Goal: Information Seeking & Learning: Find specific fact

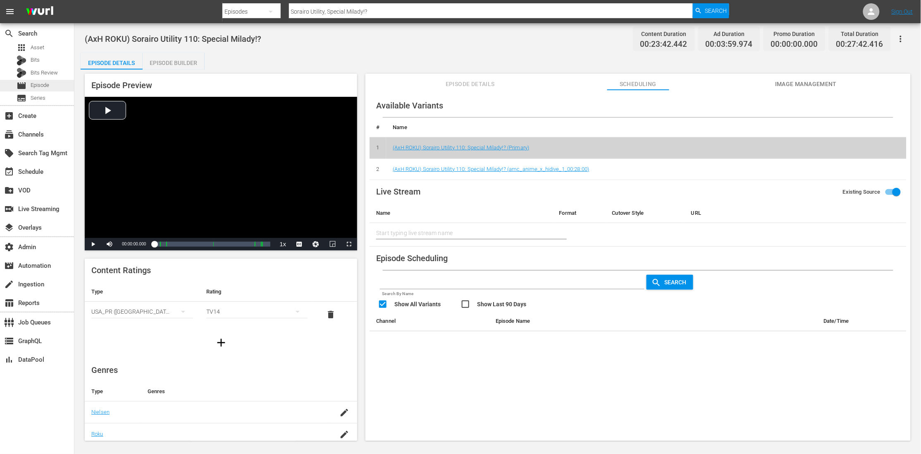
click at [41, 86] on span "Episode" at bounding box center [40, 85] width 19 height 8
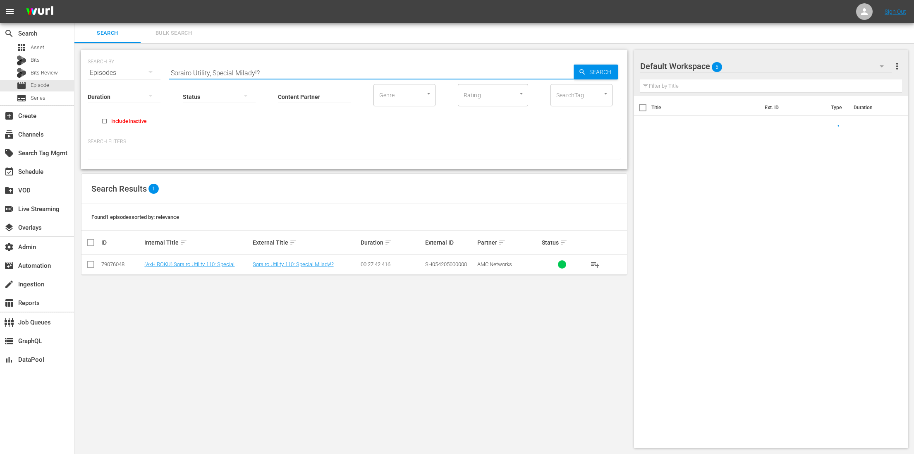
click at [282, 64] on input "Sorairo Utility, Special Milady!?" at bounding box center [371, 73] width 405 height 20
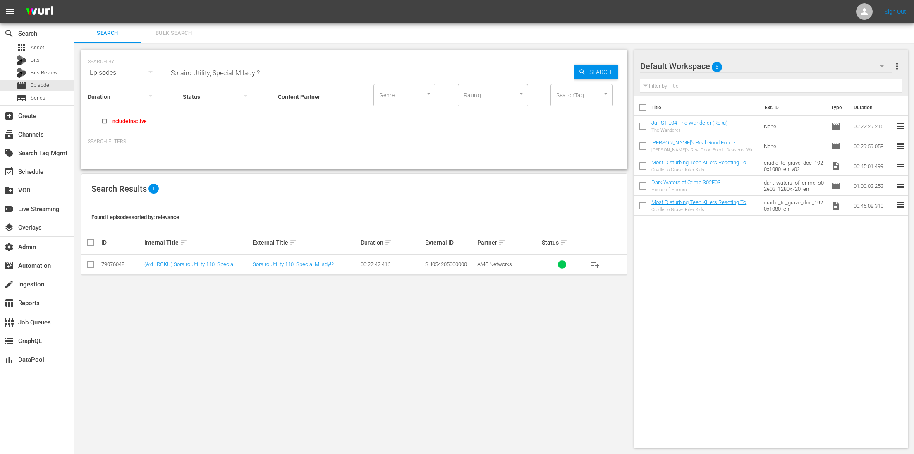
click at [282, 64] on input "Sorairo Utility, Special Milady!?" at bounding box center [371, 73] width 405 height 20
paste input "Under Control"
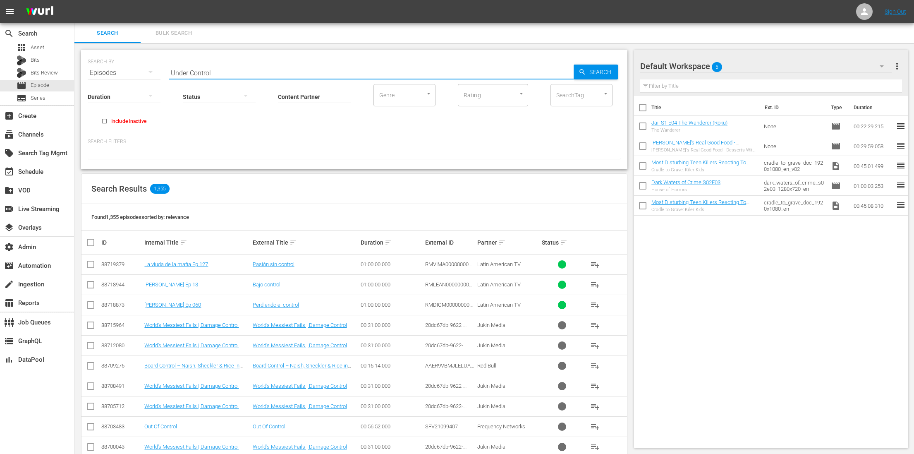
type input "Under Control"
click at [308, 95] on input "Content Partner" at bounding box center [314, 97] width 73 height 30
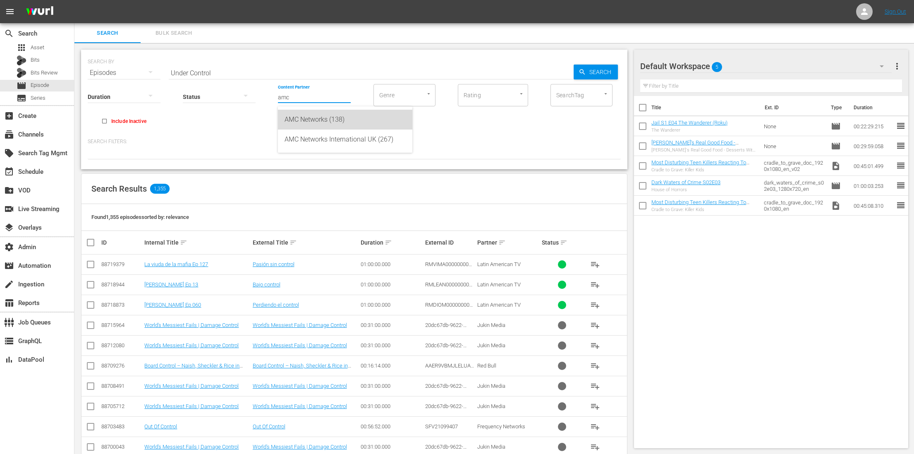
click at [306, 112] on div "AMC Networks (138)" at bounding box center [344, 120] width 121 height 20
type input "AMC Networks (138)"
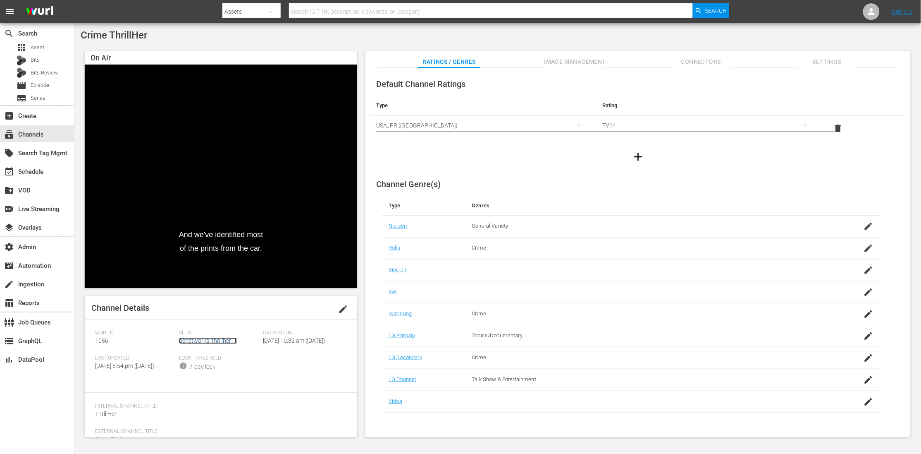
click at [210, 339] on link "aenetworks_thrillher_1" at bounding box center [208, 340] width 58 height 7
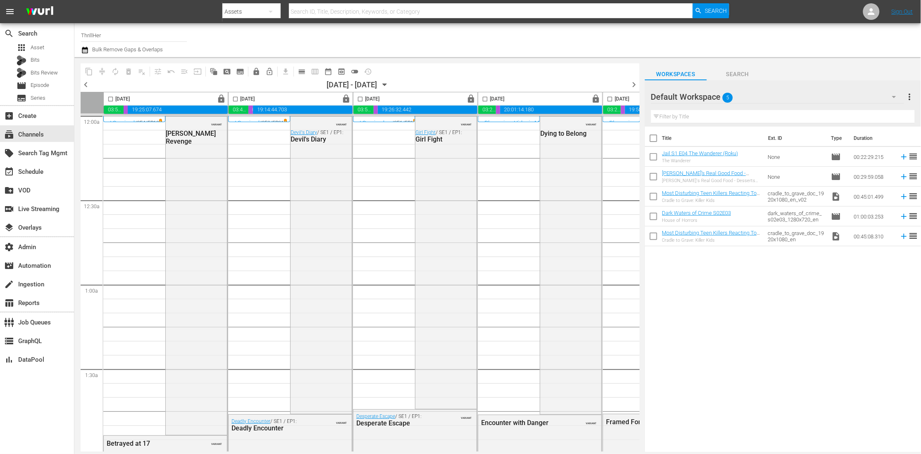
click at [84, 88] on span "chevron_left" at bounding box center [86, 84] width 10 height 10
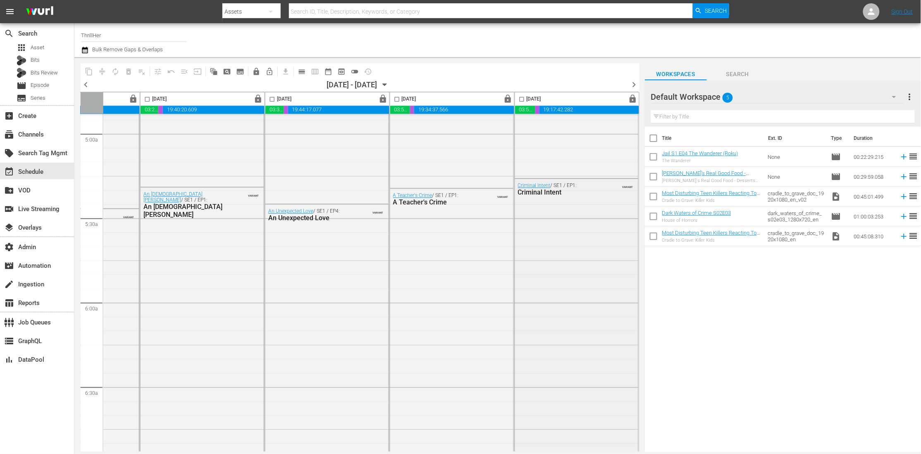
scroll to position [786, 342]
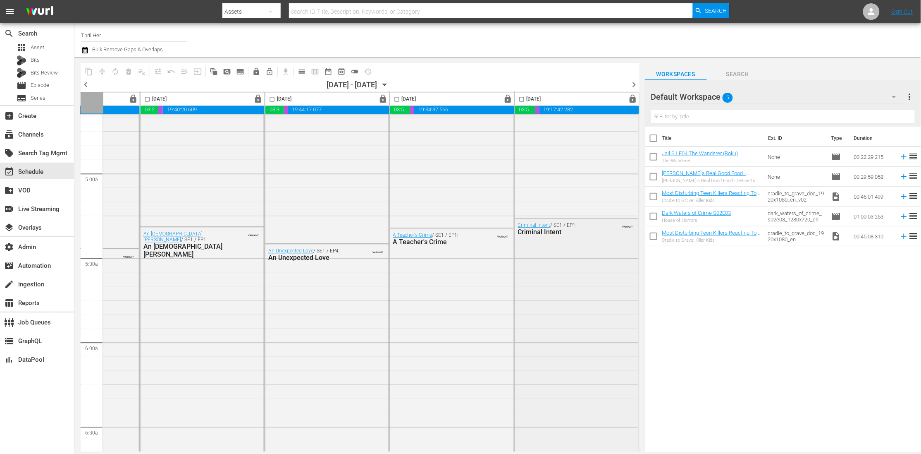
click at [526, 234] on div "Criminal Intent" at bounding box center [558, 232] width 81 height 8
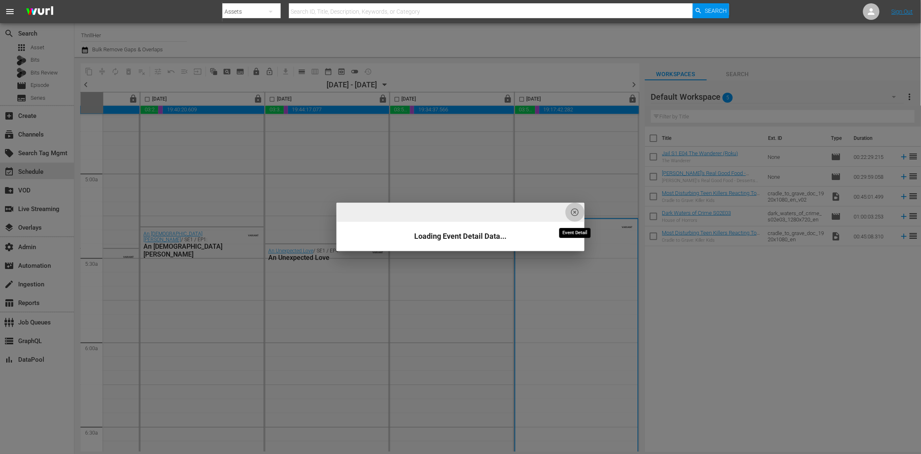
click at [575, 210] on span "highlight_off_icon" at bounding box center [576, 213] width 10 height 10
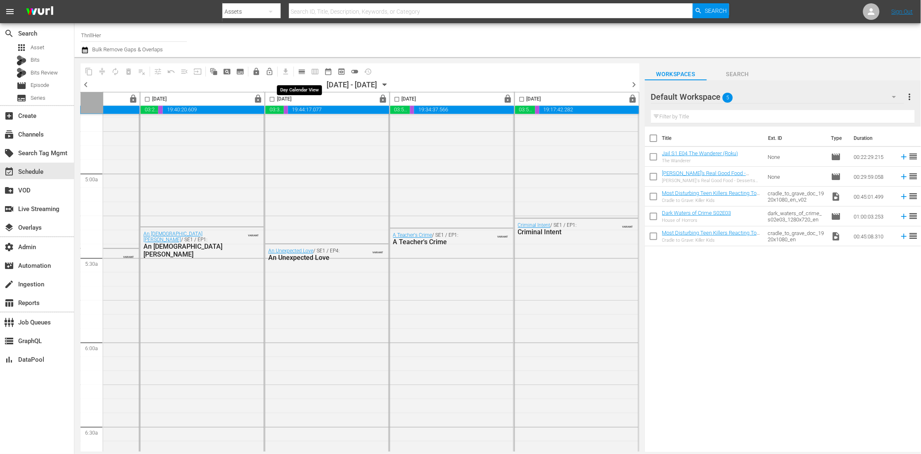
click at [302, 72] on span "calendar_view_day_outlined" at bounding box center [302, 71] width 8 height 8
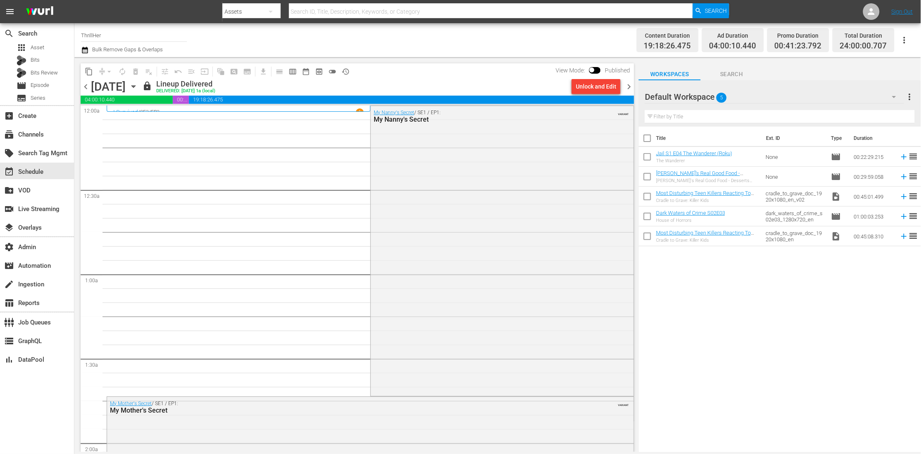
click at [628, 84] on span "chevron_right" at bounding box center [629, 86] width 10 height 10
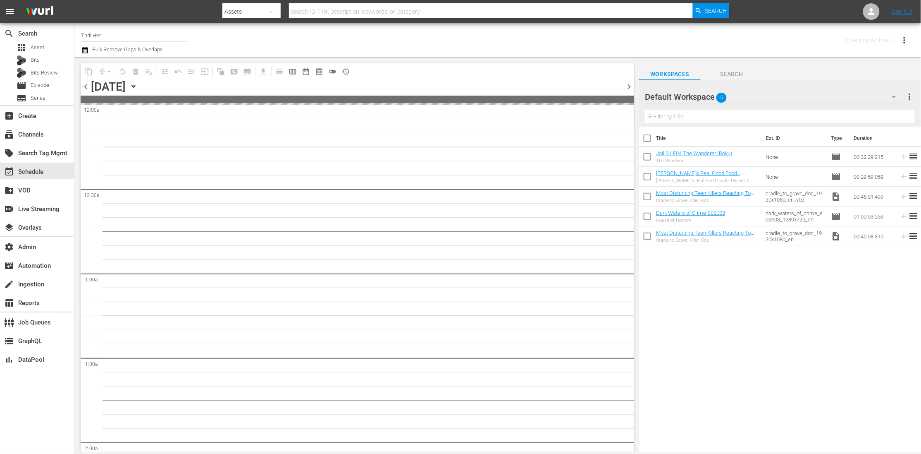
click at [628, 84] on span "chevron_right" at bounding box center [629, 86] width 10 height 10
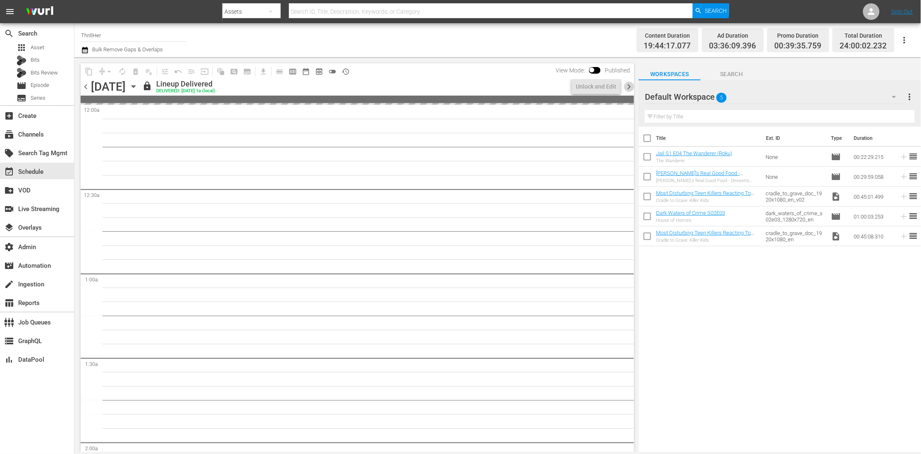
click at [628, 84] on span "chevron_right" at bounding box center [629, 86] width 10 height 10
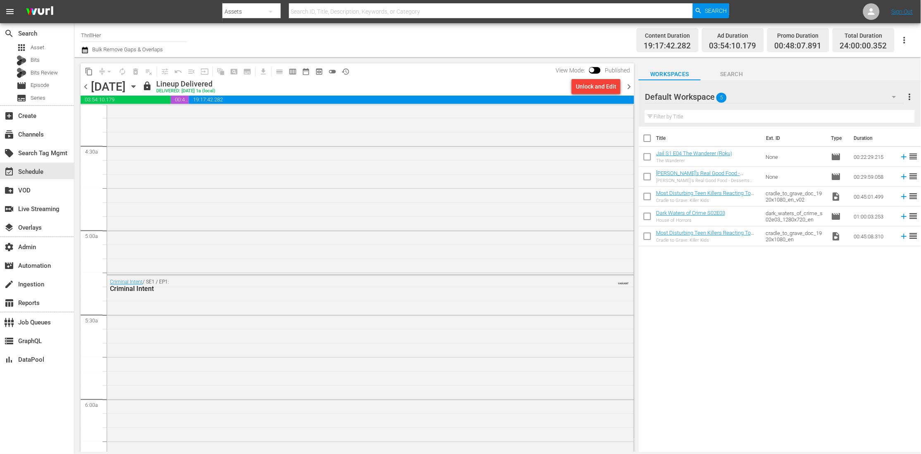
scroll to position [748, 0]
click at [123, 251] on link "Criminal Intent" at bounding box center [126, 252] width 33 height 6
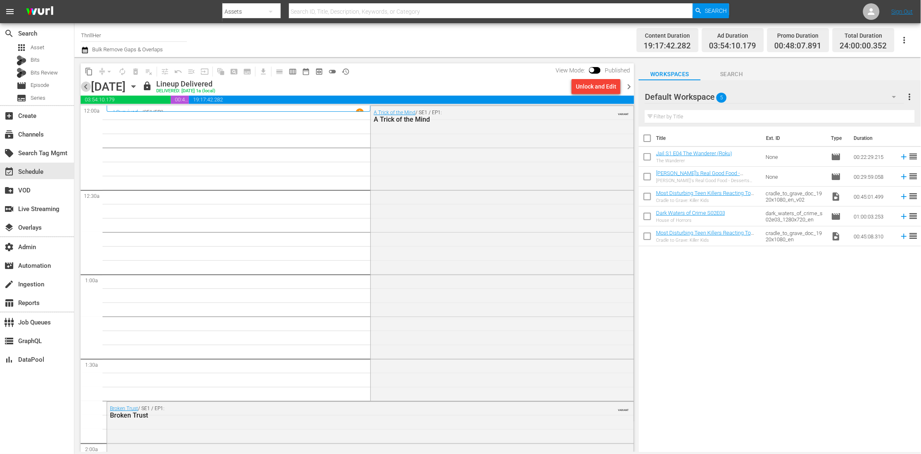
click at [87, 87] on span "chevron_left" at bounding box center [86, 86] width 10 height 10
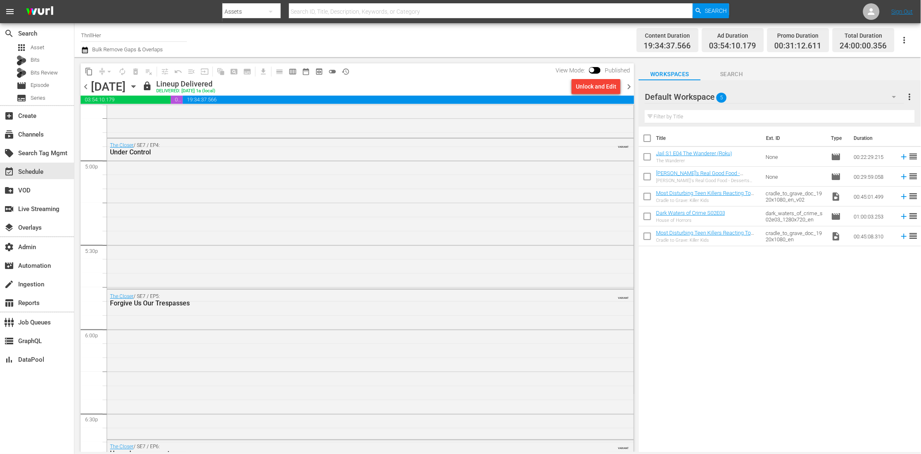
scroll to position [2812, 0]
click at [284, 218] on div "The Closer / SE7 / EP4: Under Control VARIANT" at bounding box center [370, 213] width 527 height 149
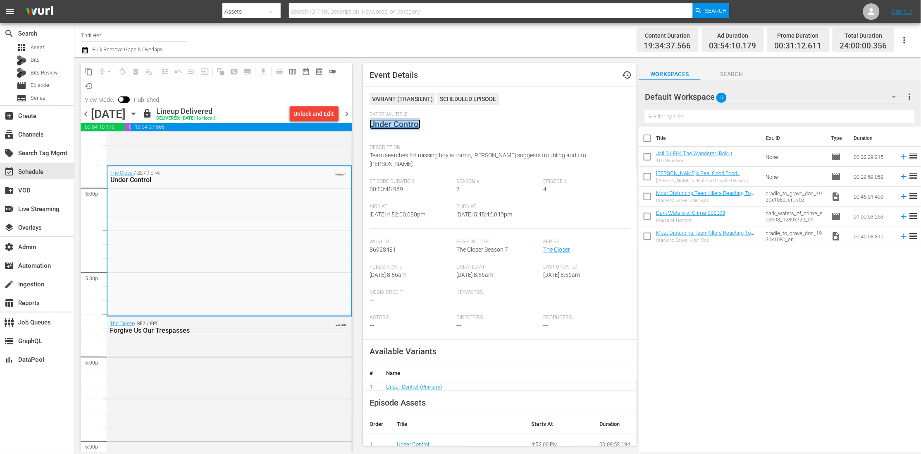
copy link "Under Control"
click at [398, 119] on link "Under Control" at bounding box center [395, 124] width 51 height 10
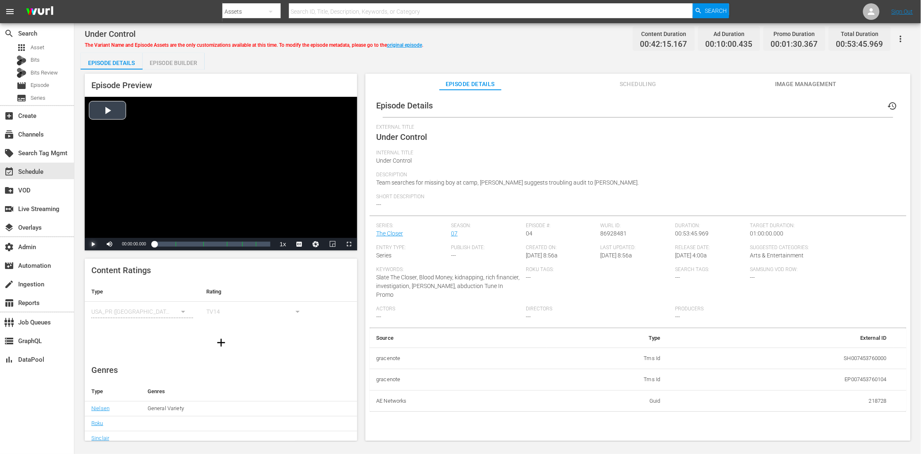
click at [93, 244] on span "Video Player" at bounding box center [93, 244] width 0 height 0
click at [228, 243] on div "00:34:14.976 Crime ThrillHer 2 min countdown slate 120" at bounding box center [228, 244] width 0 height 8
click at [235, 242] on div "Loaded : 4.02% 00:37:18.661 Under Control (4/6) 00:00:00.000 Cue Point 1: 00:09…" at bounding box center [212, 244] width 116 height 8
click at [264, 244] on div "Loaded : 71.07% 00:50:42.283 Under Control (6/6) 00:29:49.552 Cue Point 1: 00:0…" at bounding box center [212, 244] width 116 height 8
click at [93, 244] on span "Video Player" at bounding box center [93, 244] width 0 height 0
